Goal: Information Seeking & Learning: Learn about a topic

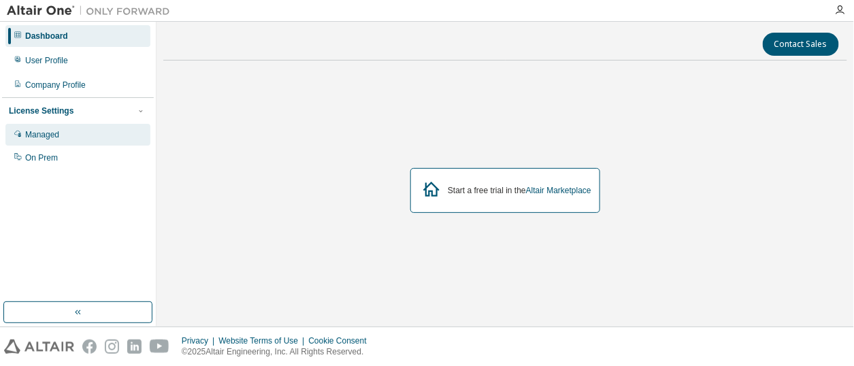
click at [33, 133] on div "Managed" at bounding box center [42, 134] width 34 height 11
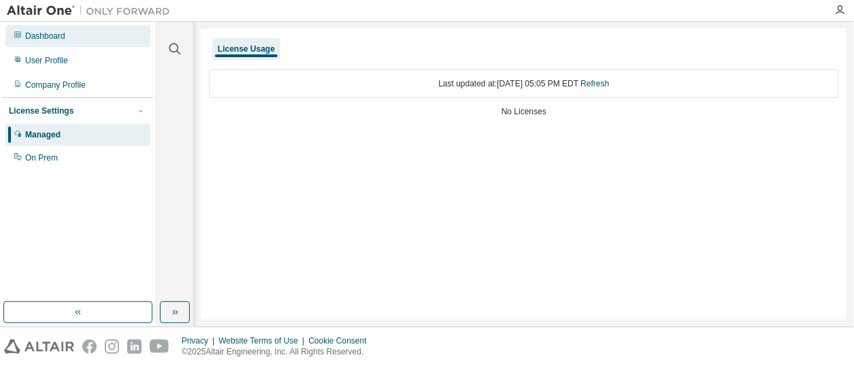
click at [60, 36] on div "Dashboard" at bounding box center [45, 36] width 40 height 11
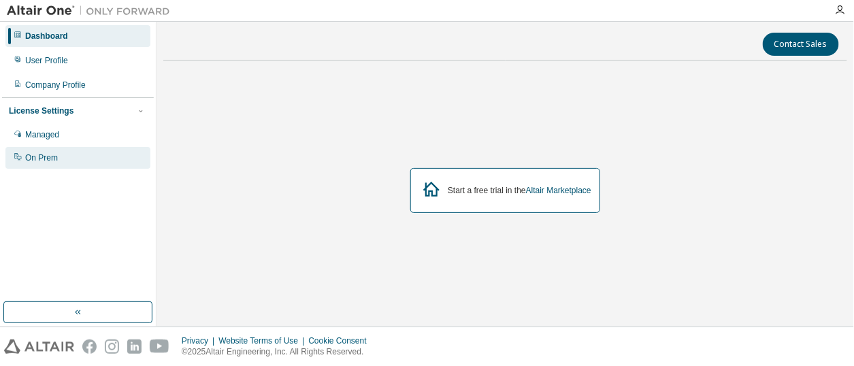
click at [35, 160] on div "On Prem" at bounding box center [41, 158] width 33 height 11
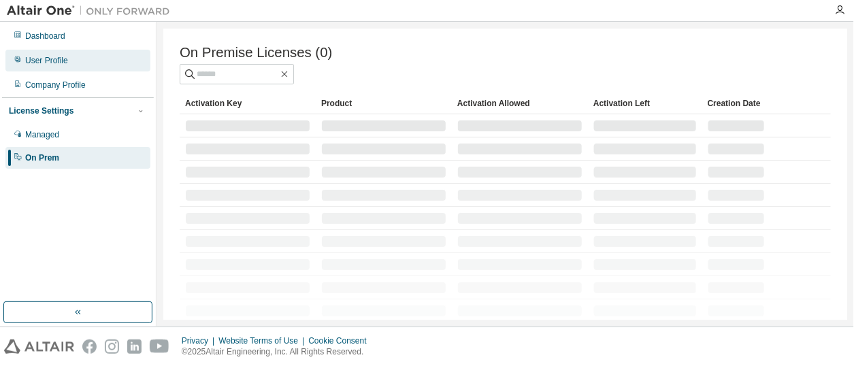
click at [47, 63] on div "User Profile" at bounding box center [46, 60] width 43 height 11
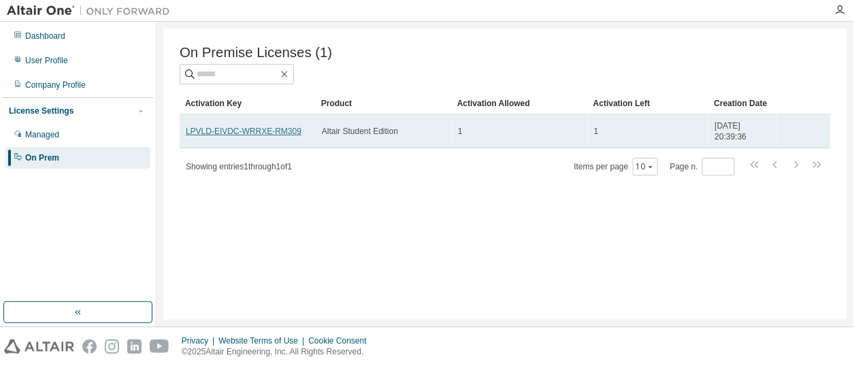
click at [246, 132] on link "LPVLD-EIVDC-WRRXE-RM309" at bounding box center [244, 132] width 116 height 10
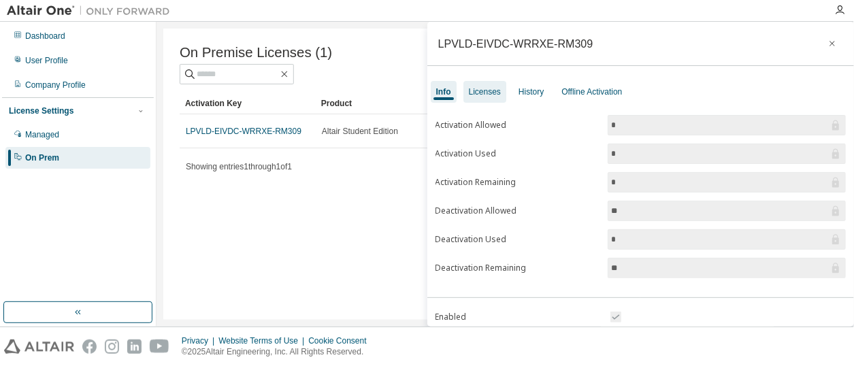
click at [478, 92] on div "Licenses" at bounding box center [485, 91] width 32 height 11
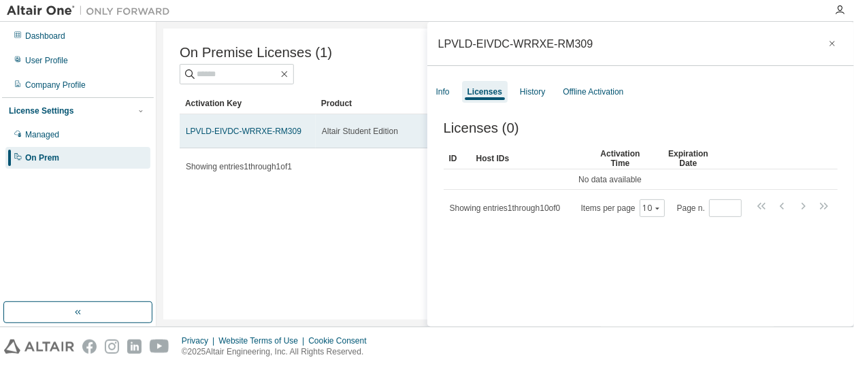
drag, startPoint x: 281, startPoint y: 133, endPoint x: 185, endPoint y: 133, distance: 96.7
click at [185, 133] on td "LPVLD-EIVDC-WRRXE-RM309" at bounding box center [248, 131] width 136 height 34
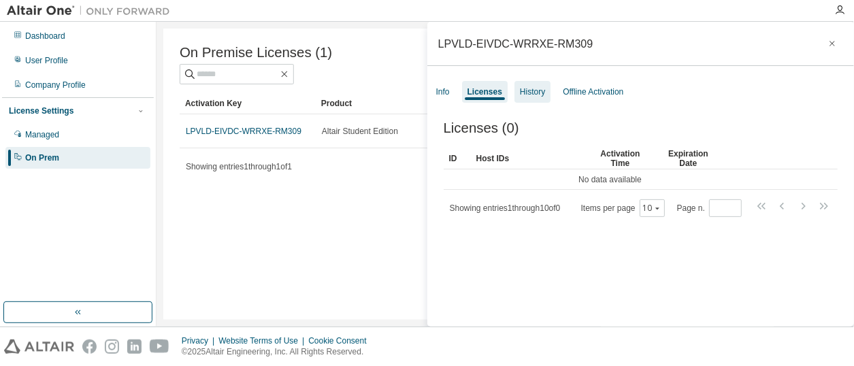
drag, startPoint x: 191, startPoint y: 132, endPoint x: 537, endPoint y: 95, distance: 347.9
click at [537, 95] on div "History" at bounding box center [532, 91] width 25 height 11
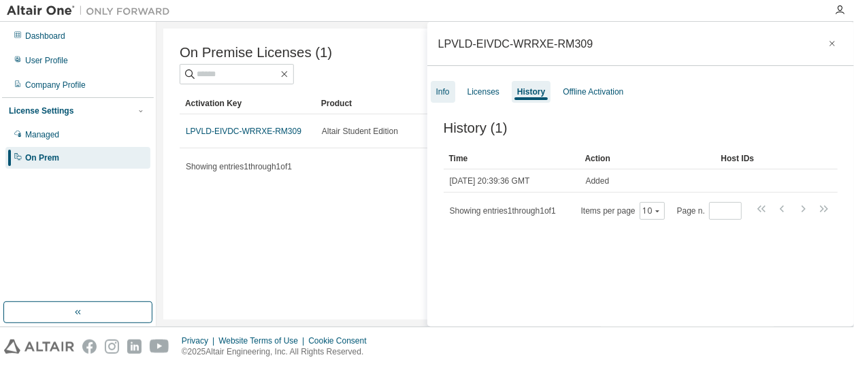
click at [438, 88] on div "Info" at bounding box center [443, 91] width 14 height 11
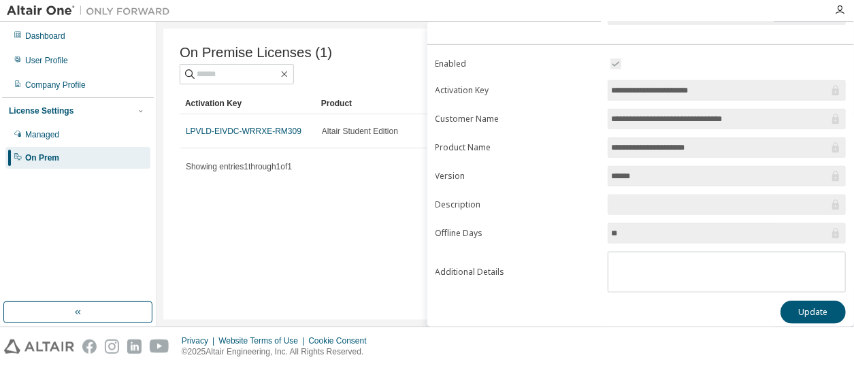
scroll to position [254, 0]
drag, startPoint x: 718, startPoint y: 87, endPoint x: 602, endPoint y: 82, distance: 115.9
click at [602, 82] on form "**********" at bounding box center [641, 173] width 411 height 237
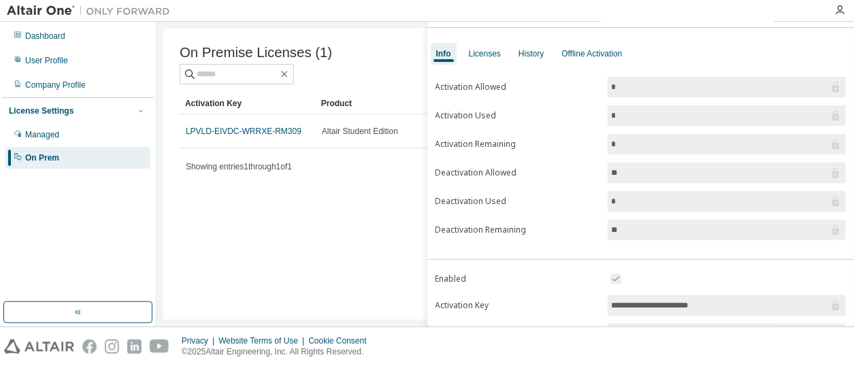
scroll to position [0, 0]
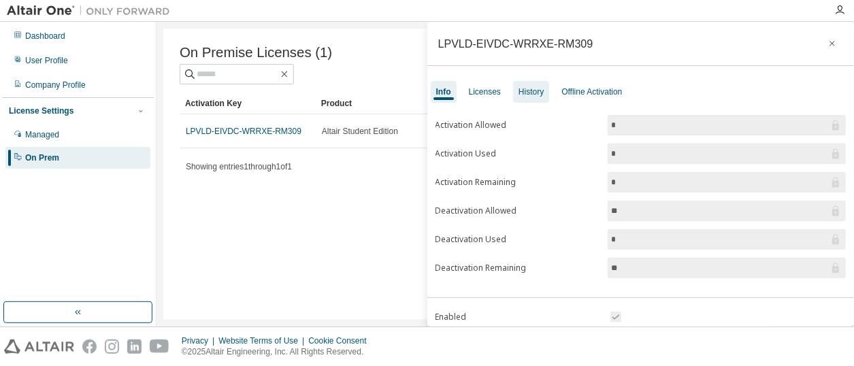
click at [542, 91] on div "History" at bounding box center [531, 91] width 25 height 11
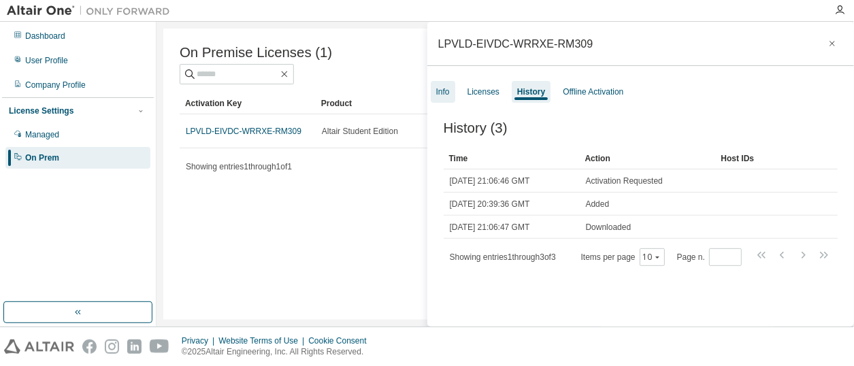
click at [445, 88] on div "Info" at bounding box center [443, 91] width 14 height 11
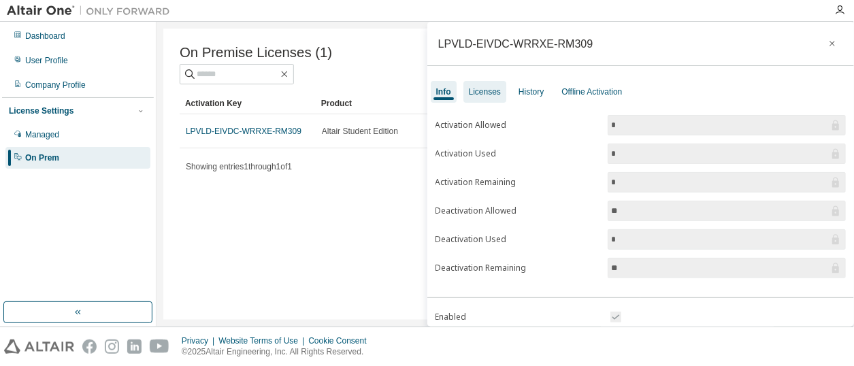
click at [475, 91] on div "Licenses" at bounding box center [485, 91] width 32 height 11
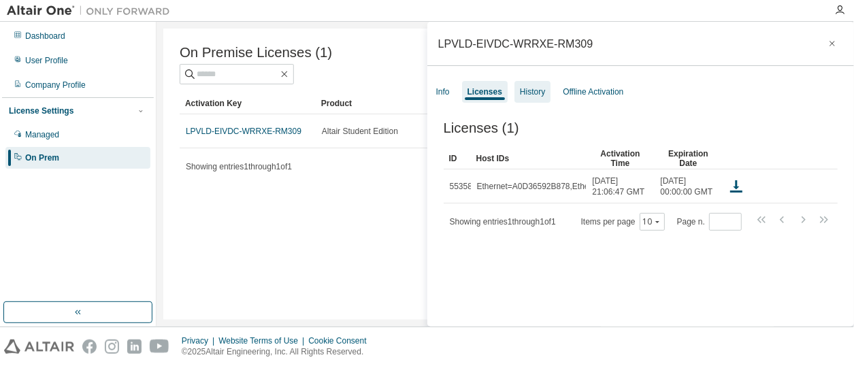
click at [533, 93] on div "History" at bounding box center [532, 91] width 25 height 11
